Goal: Information Seeking & Learning: Learn about a topic

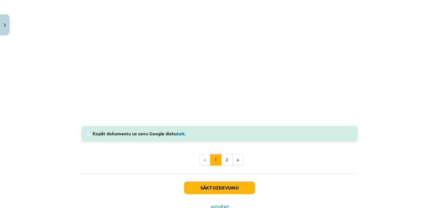
scroll to position [521, 0]
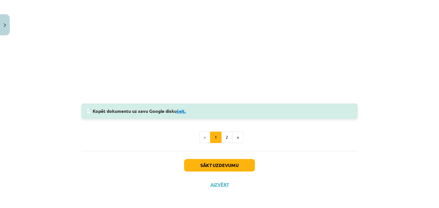
click at [181, 112] on link "šeit." at bounding box center [180, 111] width 9 height 6
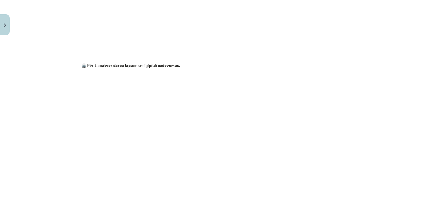
scroll to position [492, 0]
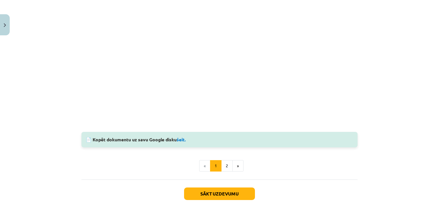
drag, startPoint x: 204, startPoint y: 103, endPoint x: 385, endPoint y: 38, distance: 192.2
click at [385, 38] on div "Mācību tēma: Spāņu valodas b1 - 10. klases 1.ieskaites mācību materiāls #8 📝 Te…" at bounding box center [219, 104] width 439 height 208
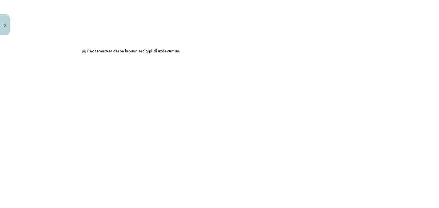
scroll to position [521, 0]
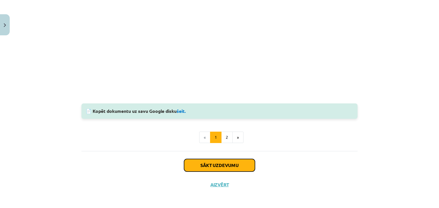
click at [220, 168] on button "Sākt uzdevumu" at bounding box center [219, 165] width 71 height 13
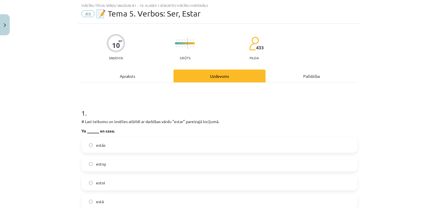
scroll to position [43, 0]
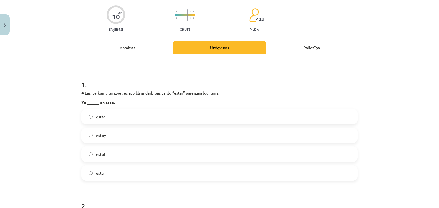
click at [117, 136] on label "estoy" at bounding box center [219, 135] width 275 height 14
click at [46, 110] on div "Mācību tēma: Spāņu valodas b1 - 10. klases 1.ieskaites mācību materiāls #8 📝 Te…" at bounding box center [219, 104] width 439 height 208
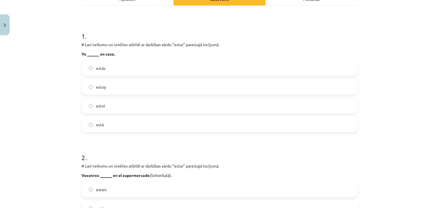
scroll to position [148, 0]
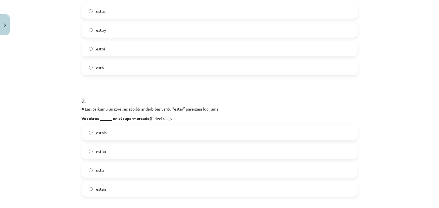
click at [40, 98] on div "Mācību tēma: Spāņu valodas b1 - 10. klases 1.ieskaites mācību materiāls #8 📝 Te…" at bounding box center [219, 104] width 439 height 208
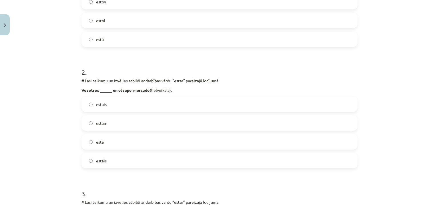
scroll to position [177, 0]
click at [112, 161] on label "estáis" at bounding box center [219, 161] width 275 height 14
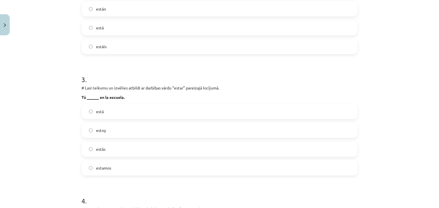
click at [129, 153] on label "estás" at bounding box center [219, 149] width 275 height 14
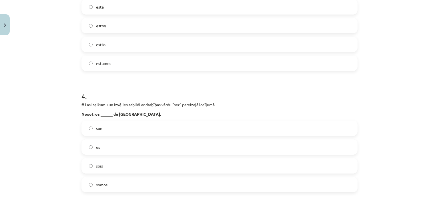
scroll to position [405, 0]
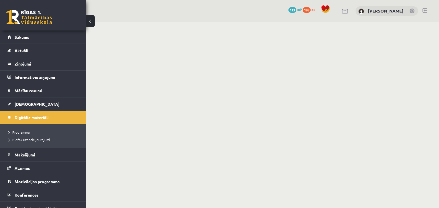
click at [49, 20] on link at bounding box center [29, 17] width 46 height 14
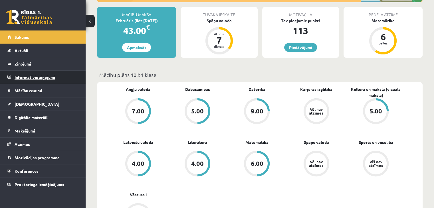
scroll to position [86, 0]
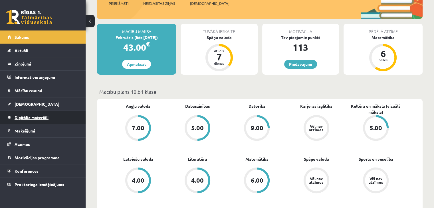
click at [34, 122] on link "Digitālie materiāli" at bounding box center [42, 117] width 71 height 13
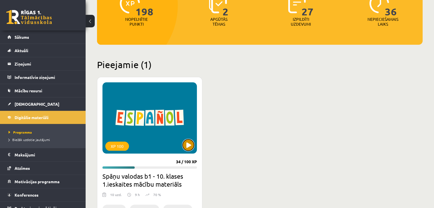
click at [187, 142] on button at bounding box center [188, 145] width 11 height 11
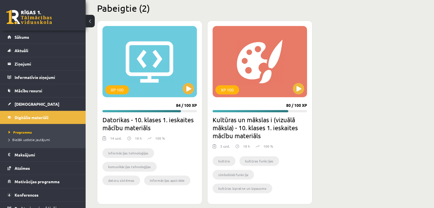
scroll to position [358, 0]
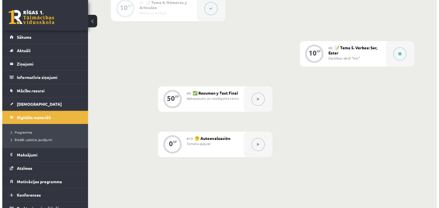
scroll to position [428, 0]
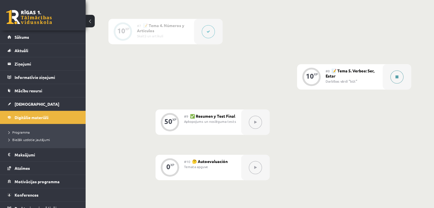
click at [395, 84] on button at bounding box center [397, 77] width 13 height 13
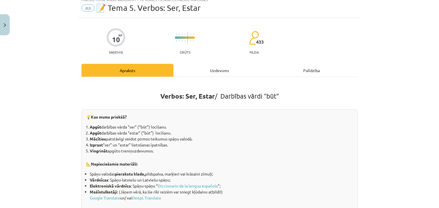
scroll to position [0, 0]
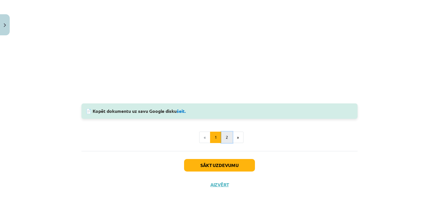
click at [222, 134] on button "2" at bounding box center [226, 137] width 11 height 11
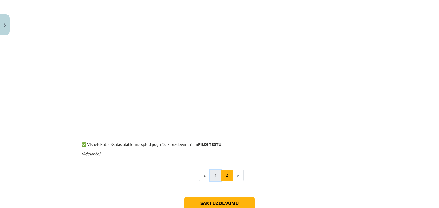
click at [213, 176] on button "1" at bounding box center [215, 175] width 11 height 11
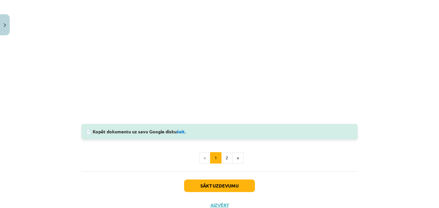
scroll to position [521, 0]
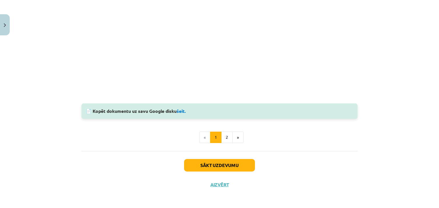
click at [220, 157] on div "Sākt uzdevumu Aizvērt" at bounding box center [219, 171] width 276 height 40
click at [221, 157] on div "Sākt uzdevumu Aizvērt" at bounding box center [219, 171] width 276 height 40
click at [221, 158] on div "Sākt uzdevumu Aizvērt" at bounding box center [219, 171] width 276 height 40
click at [221, 160] on button "Sākt uzdevumu" at bounding box center [219, 165] width 71 height 13
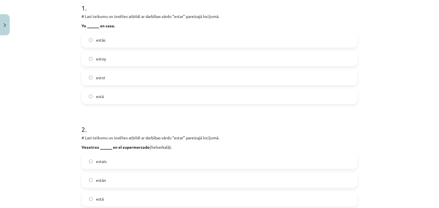
scroll to position [71, 0]
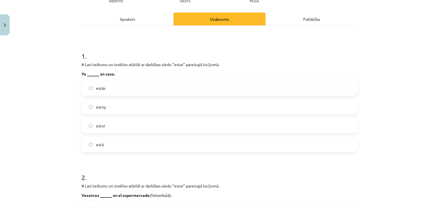
click at [110, 111] on label "estoy" at bounding box center [219, 107] width 275 height 14
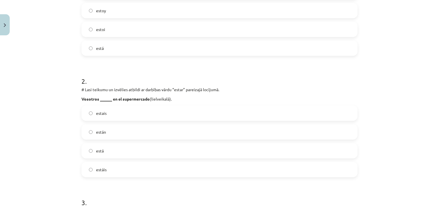
scroll to position [186, 0]
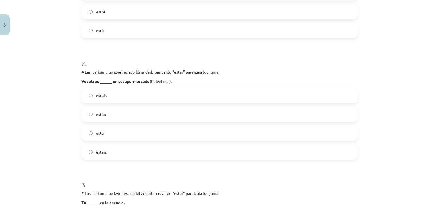
click at [111, 99] on label "estais" at bounding box center [219, 96] width 275 height 14
click at [110, 149] on label "estáis" at bounding box center [219, 152] width 275 height 14
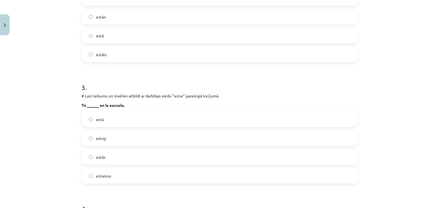
scroll to position [300, 0]
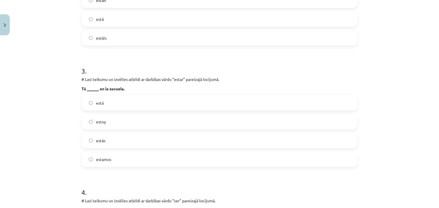
click at [63, 112] on div "Mācību tēma: Spāņu valodas b1 - 10. klases 1.ieskaites mācību materiāls #8 📝 Te…" at bounding box center [219, 104] width 439 height 208
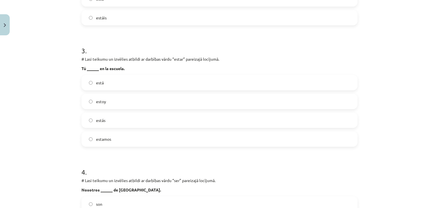
scroll to position [328, 0]
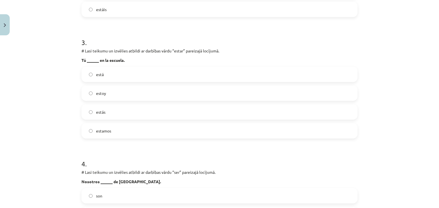
click at [107, 115] on label "estás" at bounding box center [219, 112] width 275 height 14
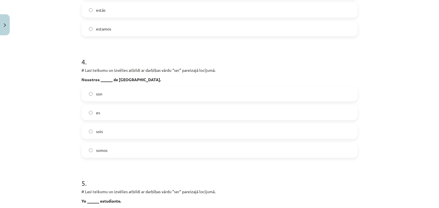
scroll to position [443, 0]
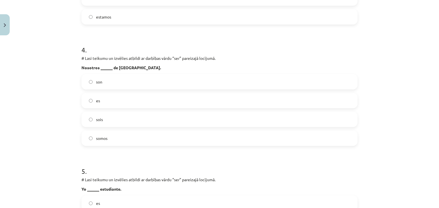
click at [120, 133] on label "somos" at bounding box center [219, 138] width 275 height 14
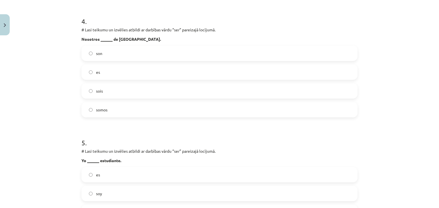
drag, startPoint x: 49, startPoint y: 112, endPoint x: 36, endPoint y: 123, distance: 17.1
click at [36, 123] on div "Mācību tēma: Spāņu valodas b1 - 10. klases 1.ieskaites mācību materiāls #8 📝 Te…" at bounding box center [219, 104] width 439 height 208
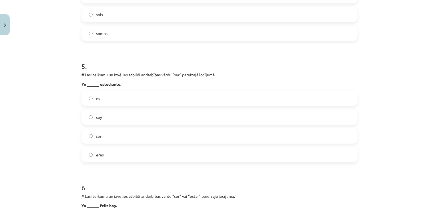
scroll to position [557, 0]
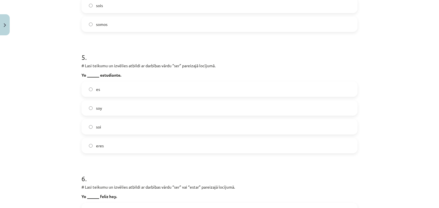
click at [107, 109] on label "soy" at bounding box center [219, 108] width 275 height 14
click at [56, 103] on div "Mācību tēma: Spāņu valodas b1 - 10. klases 1.ieskaites mācību materiāls #8 📝 Te…" at bounding box center [219, 104] width 439 height 208
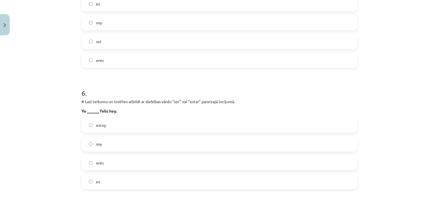
scroll to position [671, 0]
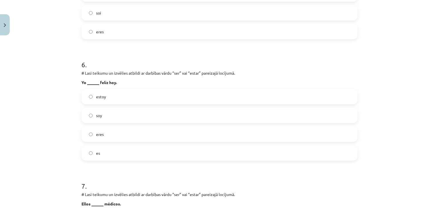
click at [101, 97] on span "estoy" at bounding box center [101, 97] width 10 height 6
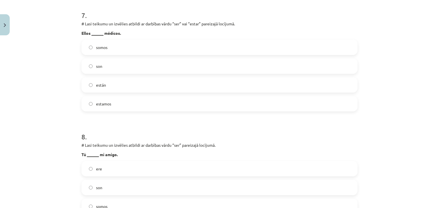
scroll to position [842, 0]
click at [107, 81] on label "están" at bounding box center [219, 85] width 275 height 14
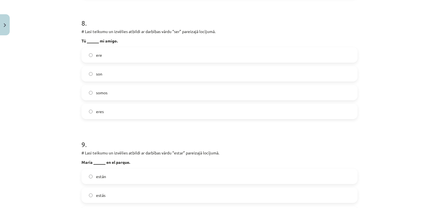
scroll to position [957, 0]
click at [111, 113] on label "eres" at bounding box center [219, 111] width 275 height 14
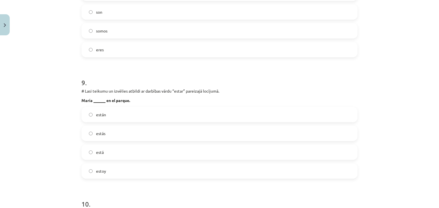
scroll to position [1042, 0]
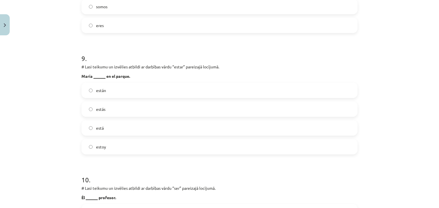
click at [115, 126] on label "está" at bounding box center [219, 128] width 275 height 14
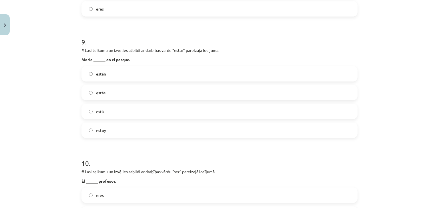
scroll to position [1128, 0]
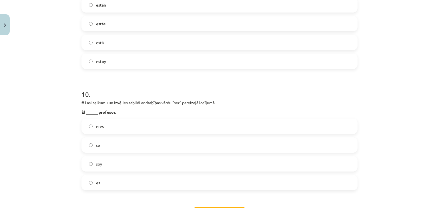
click at [99, 166] on span "soy" at bounding box center [99, 164] width 6 height 6
click at [56, 155] on div "Mācību tēma: Spāņu valodas b1 - 10. klases 1.ieskaites mācību materiāls #8 📝 Te…" at bounding box center [219, 104] width 439 height 208
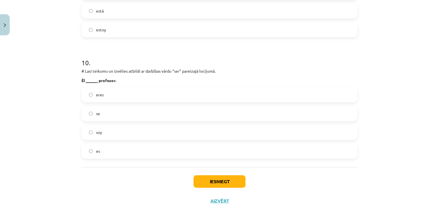
scroll to position [1176, 0]
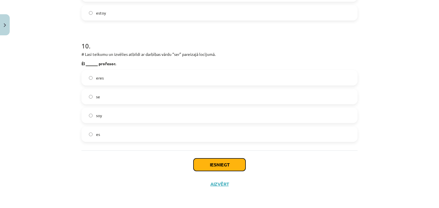
click at [241, 162] on button "Iesniegt" at bounding box center [219, 165] width 52 height 13
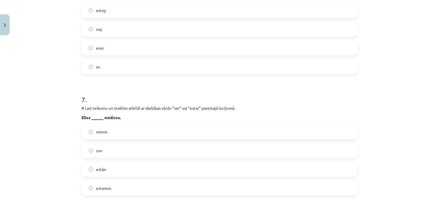
scroll to position [605, 0]
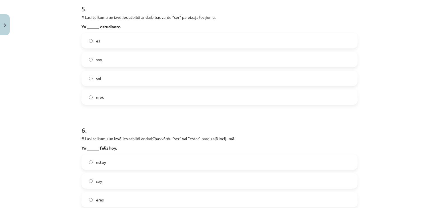
drag, startPoint x: 48, startPoint y: 98, endPoint x: 28, endPoint y: 83, distance: 24.7
click at [28, 83] on div "Mācību tēma: Spāņu valodas b1 - 10. klases 1.ieskaites mācību materiāls #8 📝 Te…" at bounding box center [219, 104] width 439 height 208
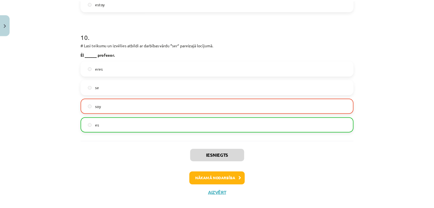
scroll to position [1194, 0]
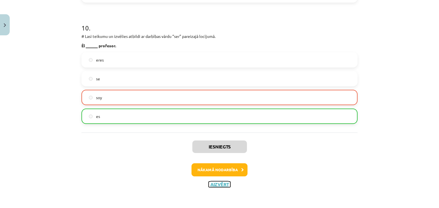
click at [218, 186] on button "Aizvērt" at bounding box center [219, 185] width 22 height 6
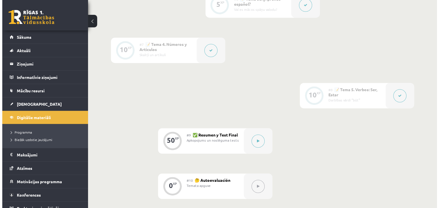
scroll to position [400, 0]
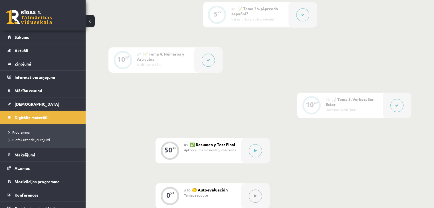
click at [212, 67] on button at bounding box center [208, 60] width 13 height 13
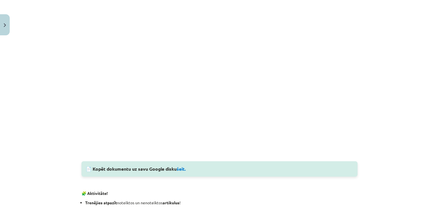
scroll to position [485, 0]
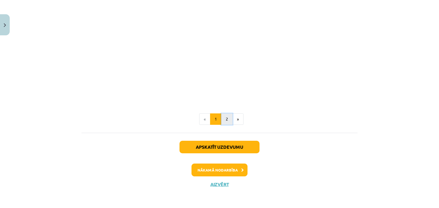
click at [228, 116] on button "2" at bounding box center [226, 119] width 11 height 11
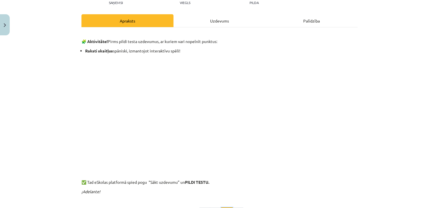
scroll to position [0, 0]
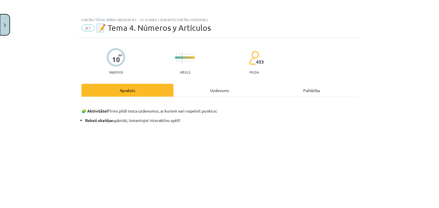
click at [7, 30] on button "Close" at bounding box center [5, 24] width 10 height 21
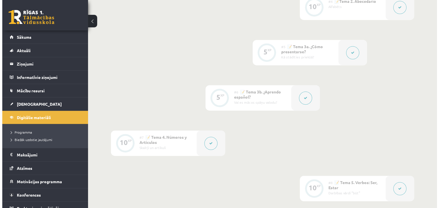
scroll to position [314, 0]
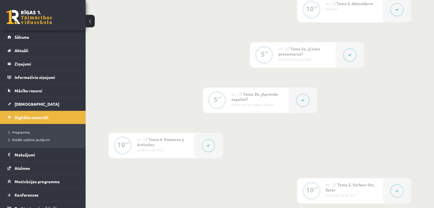
click at [300, 107] on button at bounding box center [302, 100] width 13 height 13
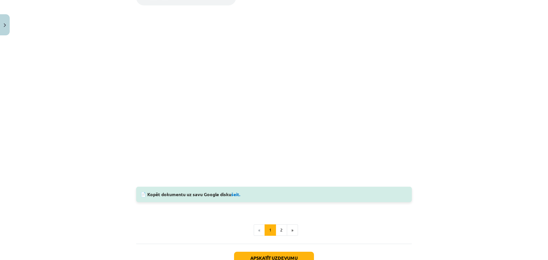
scroll to position [384, 0]
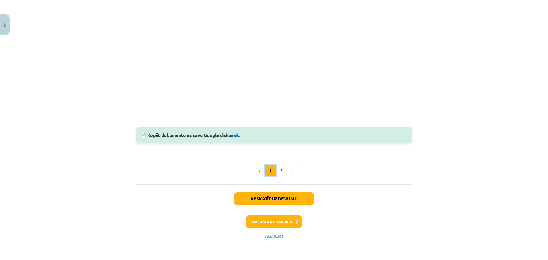
click at [272, 172] on button "1" at bounding box center [270, 170] width 11 height 11
click at [280, 171] on button "2" at bounding box center [281, 170] width 11 height 11
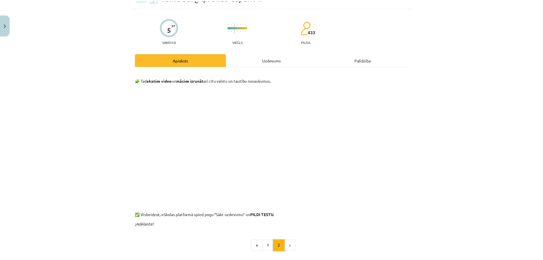
scroll to position [0, 0]
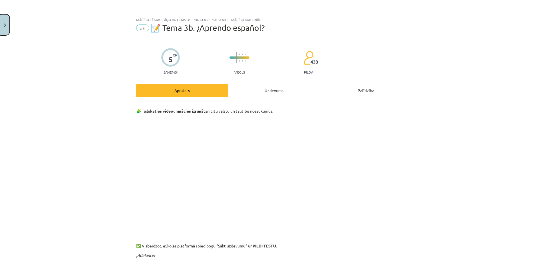
click at [5, 31] on button "Close" at bounding box center [5, 24] width 10 height 21
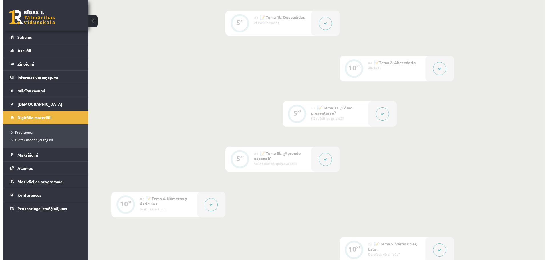
scroll to position [243, 0]
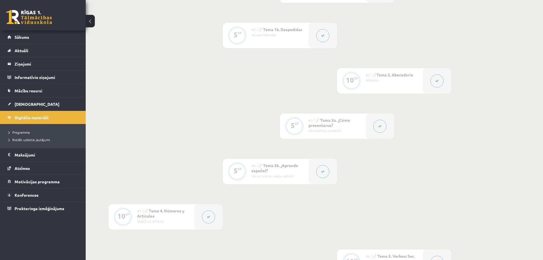
click at [370, 131] on div at bounding box center [380, 126] width 29 height 25
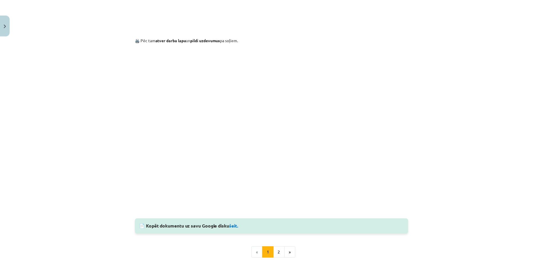
scroll to position [143, 0]
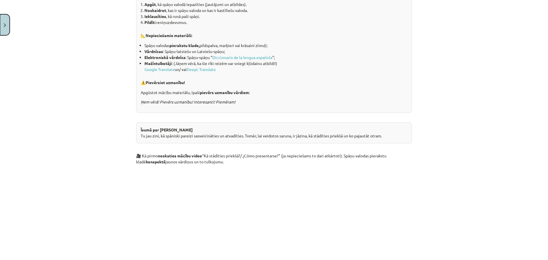
click at [2, 27] on button "Close" at bounding box center [5, 24] width 10 height 21
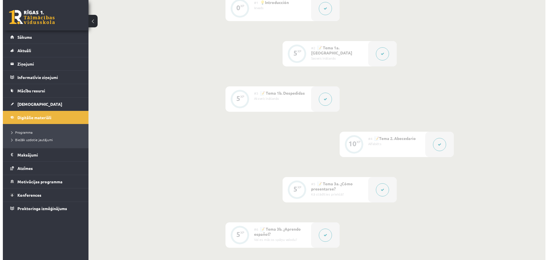
scroll to position [136, 0]
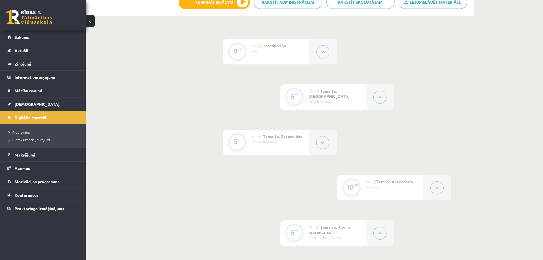
click at [438, 194] on button at bounding box center [436, 188] width 13 height 13
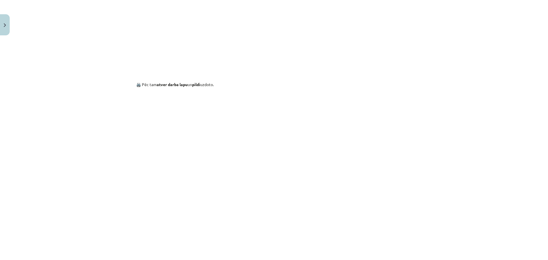
scroll to position [428, 0]
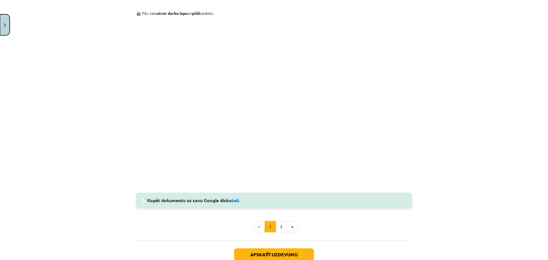
click at [7, 25] on button "Close" at bounding box center [5, 24] width 10 height 21
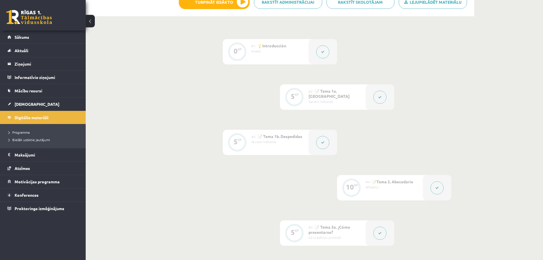
click at [324, 144] on button at bounding box center [322, 142] width 13 height 13
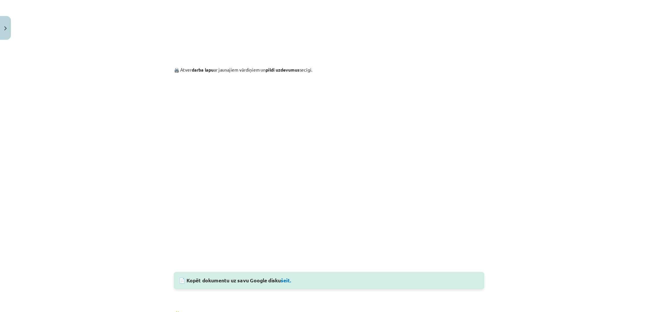
scroll to position [250, 0]
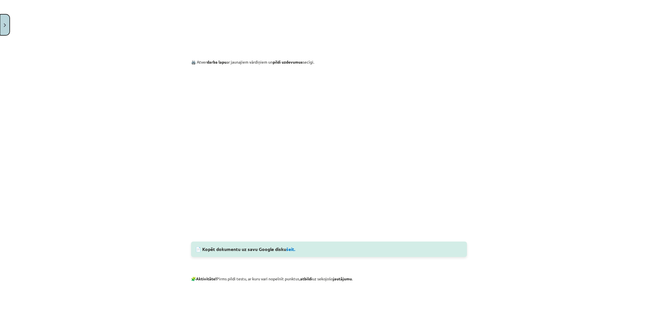
click at [8, 29] on button "Close" at bounding box center [5, 24] width 10 height 21
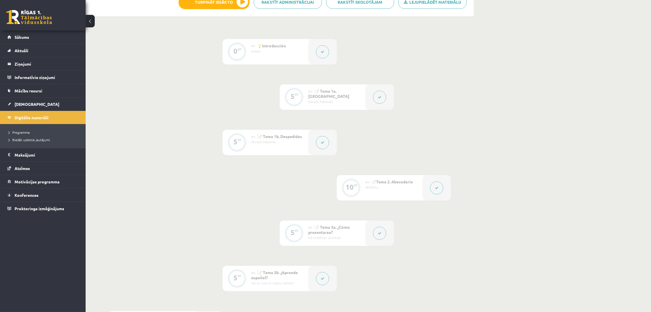
click at [385, 107] on div at bounding box center [380, 97] width 29 height 25
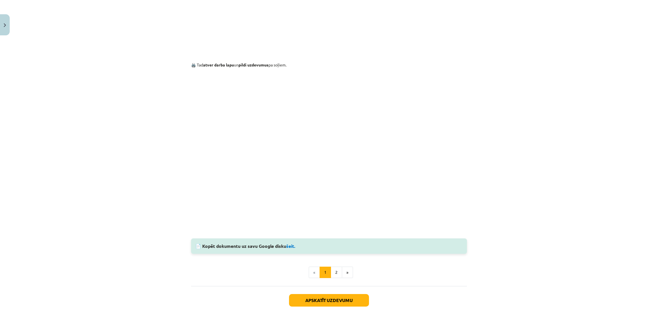
scroll to position [428, 0]
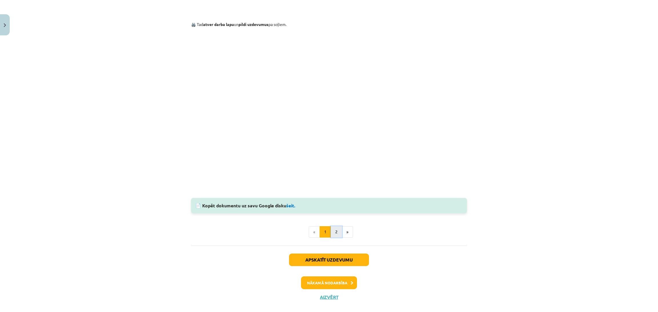
click at [335, 208] on button "2" at bounding box center [336, 231] width 11 height 11
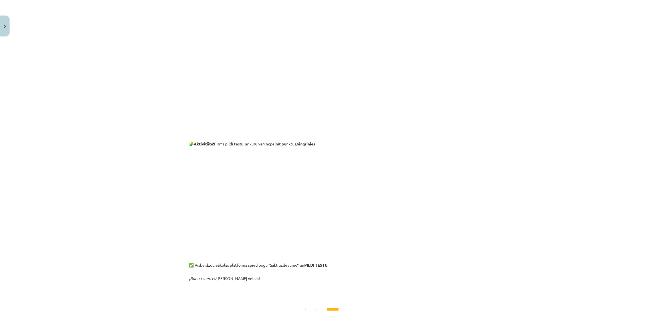
scroll to position [238, 0]
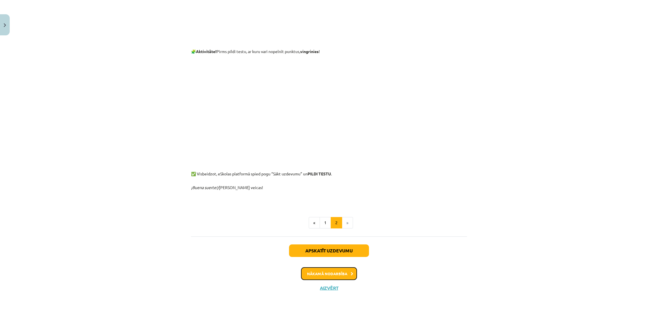
drag, startPoint x: 328, startPoint y: 271, endPoint x: 372, endPoint y: 286, distance: 47.0
click at [372, 208] on div "Apskatīt uzdevumu Nākamā nodarbība Aizvērt" at bounding box center [329, 266] width 276 height 58
click at [325, 208] on button "Aizvērt" at bounding box center [329, 289] width 22 height 6
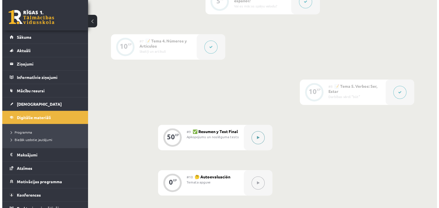
scroll to position [451, 0]
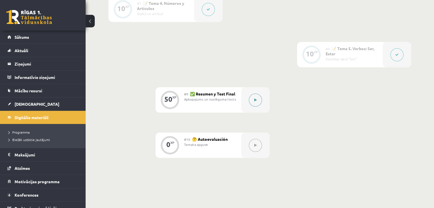
click at [253, 107] on button at bounding box center [255, 100] width 13 height 13
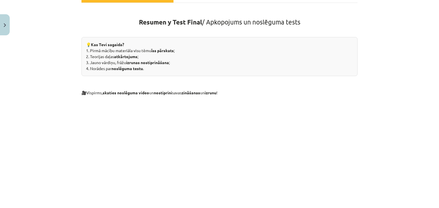
scroll to position [187, 0]
